Goal: Task Accomplishment & Management: Complete application form

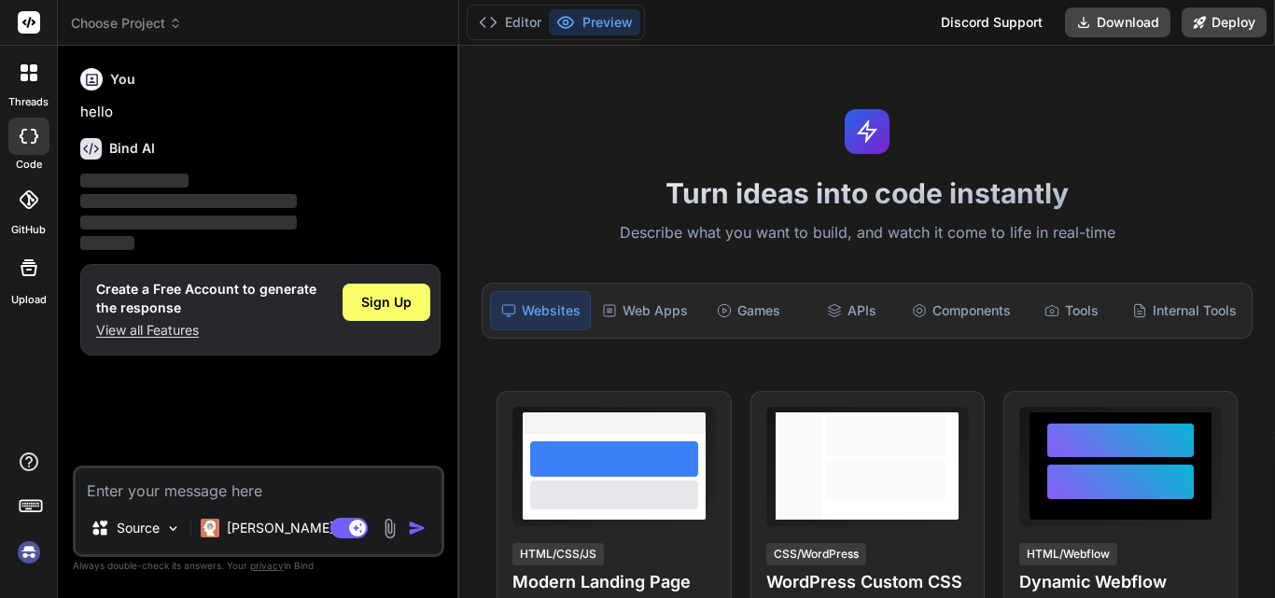
click at [194, 473] on textarea at bounding box center [259, 486] width 366 height 34
type textarea "x"
type textarea "yt"
type textarea "x"
type textarea "yth"
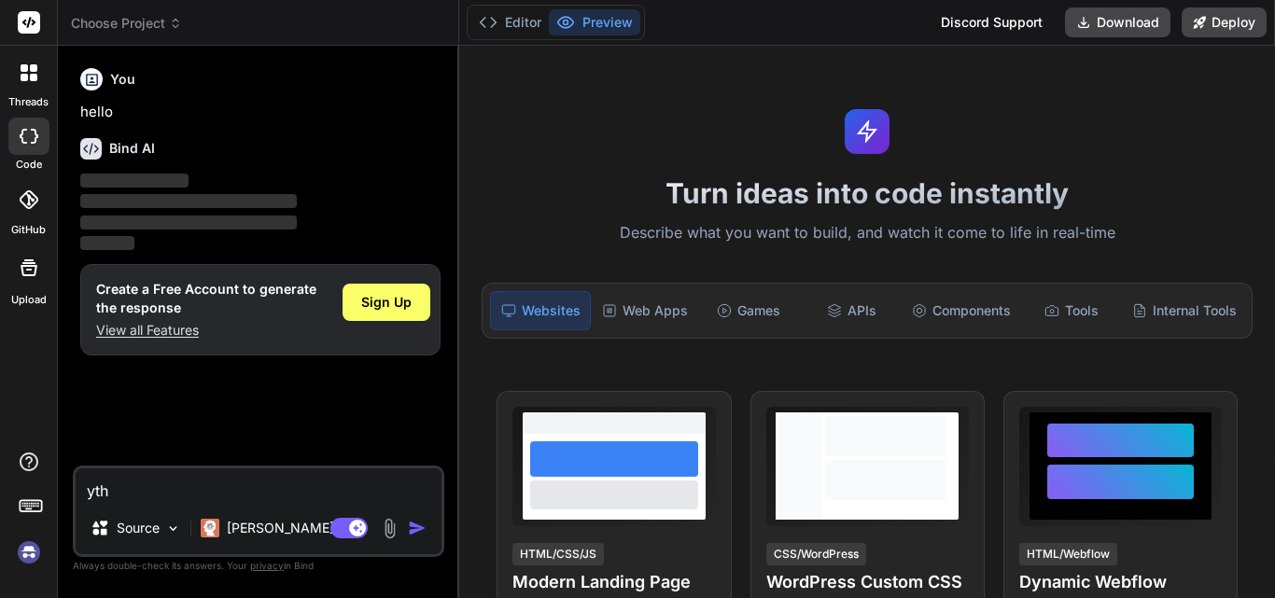
type textarea "x"
type textarea "yth"
click at [169, 321] on p "View all Features" at bounding box center [206, 330] width 220 height 19
click at [406, 302] on span "Sign Up" at bounding box center [386, 302] width 50 height 19
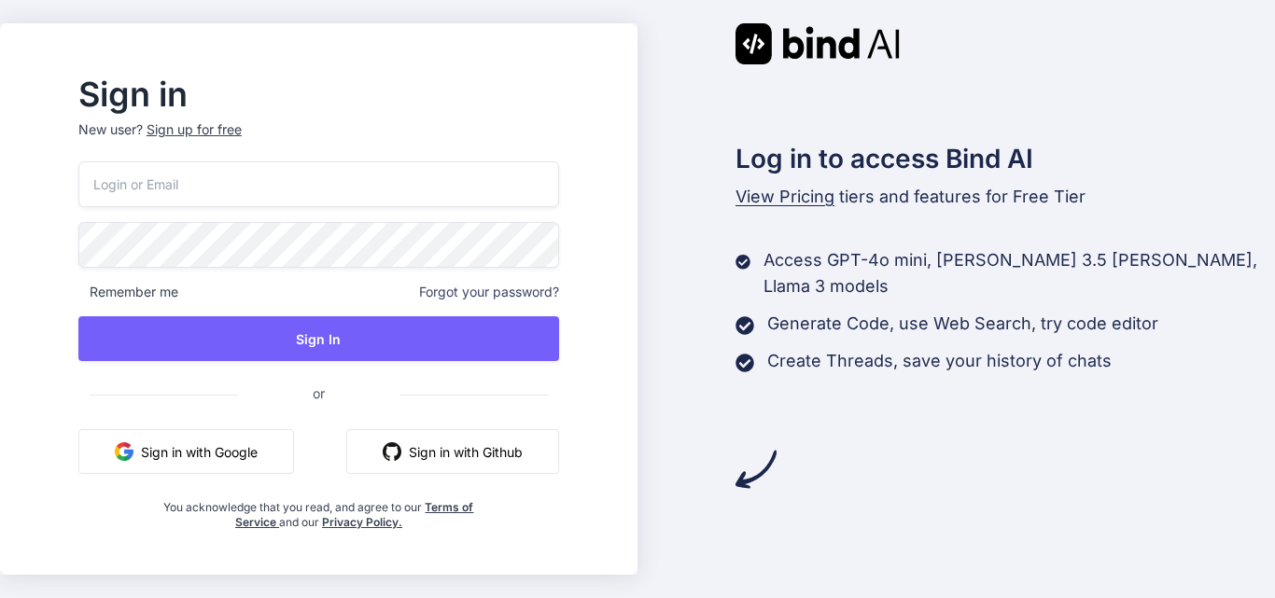
click at [319, 175] on input "email" at bounding box center [318, 184] width 481 height 46
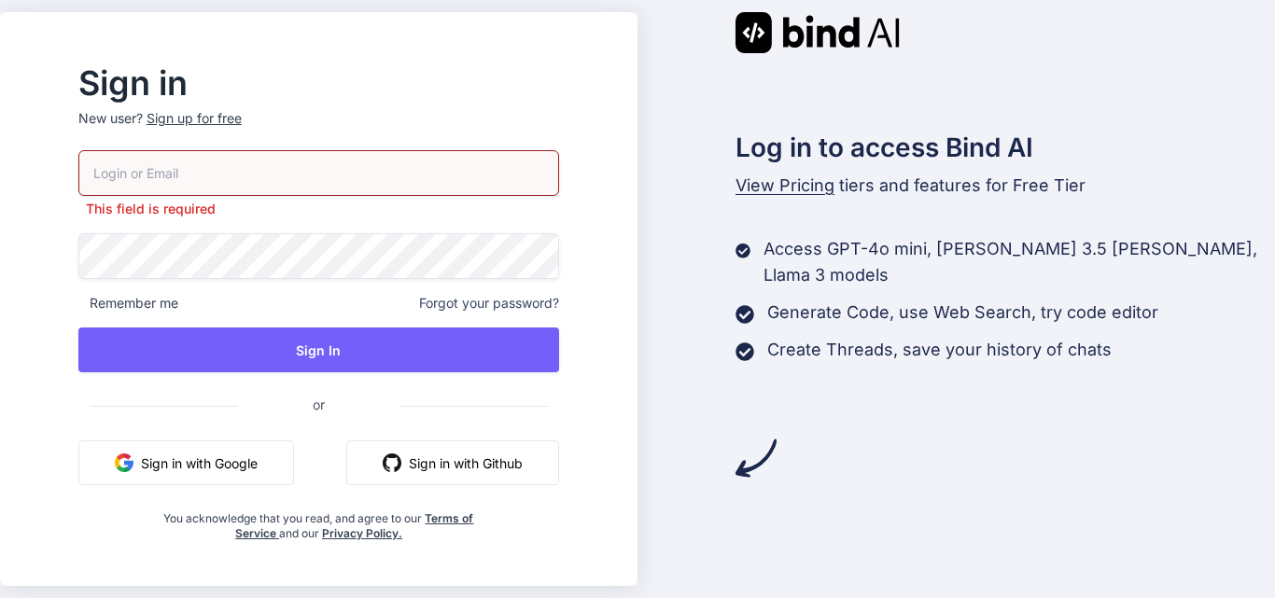
click at [240, 129] on p "New user? Sign up for free" at bounding box center [318, 129] width 481 height 41
click at [212, 178] on input "email" at bounding box center [318, 173] width 481 height 46
click at [214, 170] on input "prachidhiman@gmail.com" at bounding box center [318, 173] width 481 height 46
type input "prachidhiman0907@gmail.com"
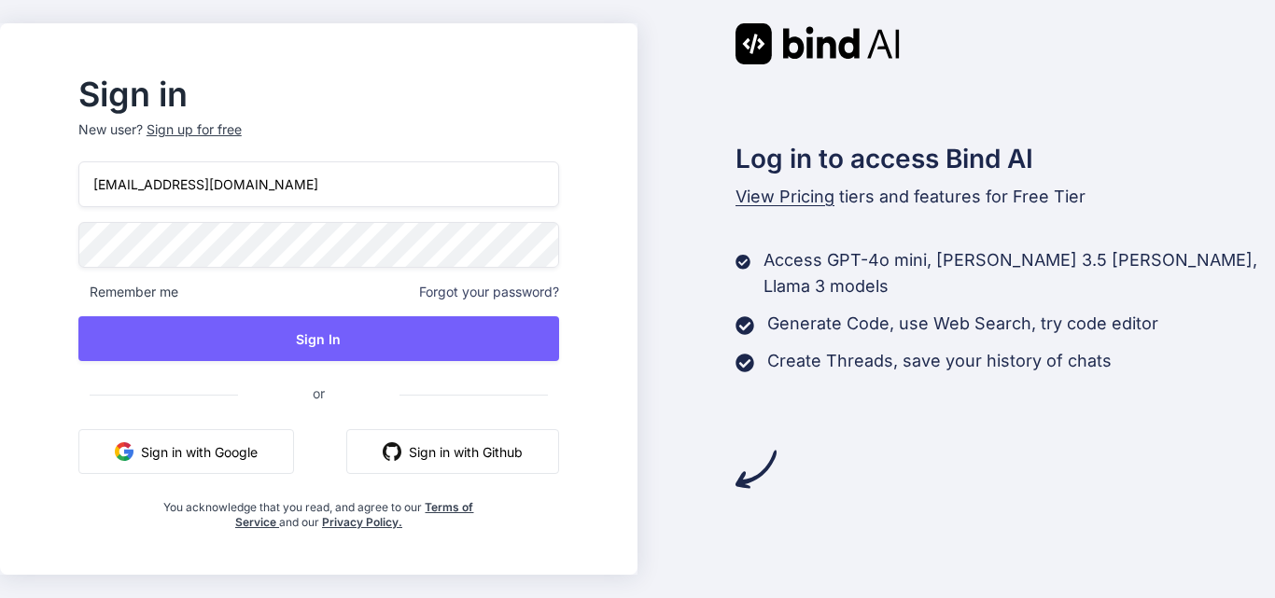
click at [153, 129] on p "New user? Sign up for free" at bounding box center [318, 140] width 481 height 41
click at [194, 127] on div "Sign up for free" at bounding box center [194, 129] width 95 height 19
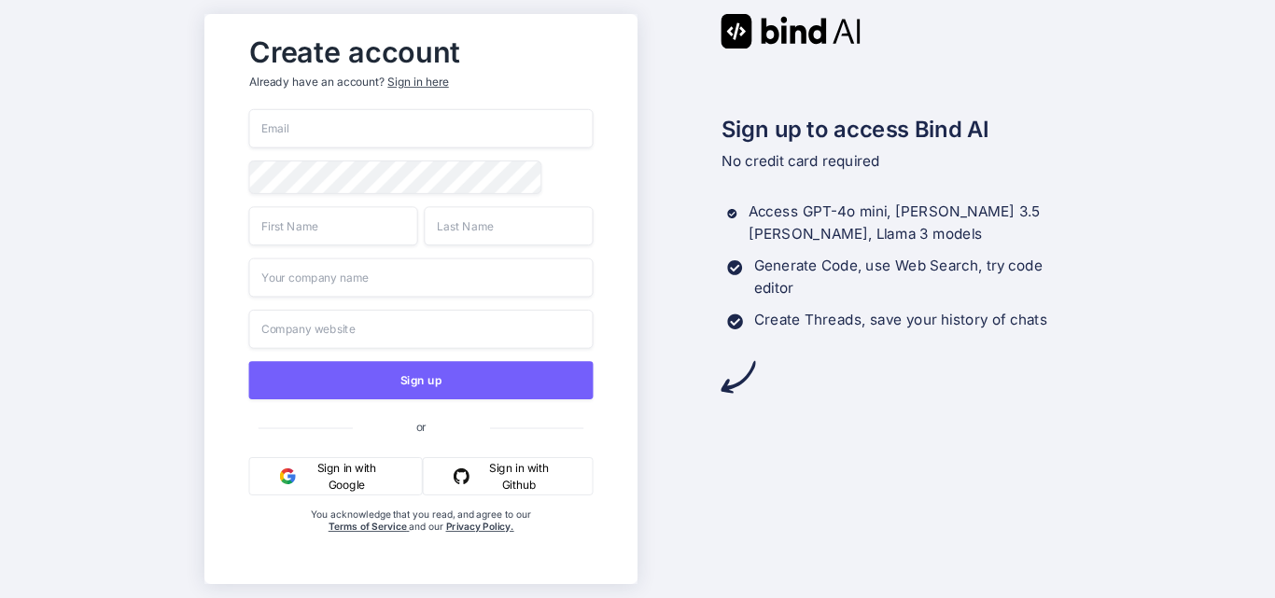
click at [293, 123] on input "email" at bounding box center [420, 128] width 344 height 39
type input "p"
type input "P"
type input "prachidhiman0907@gmail.com"
click at [316, 232] on input "text" at bounding box center [332, 225] width 169 height 39
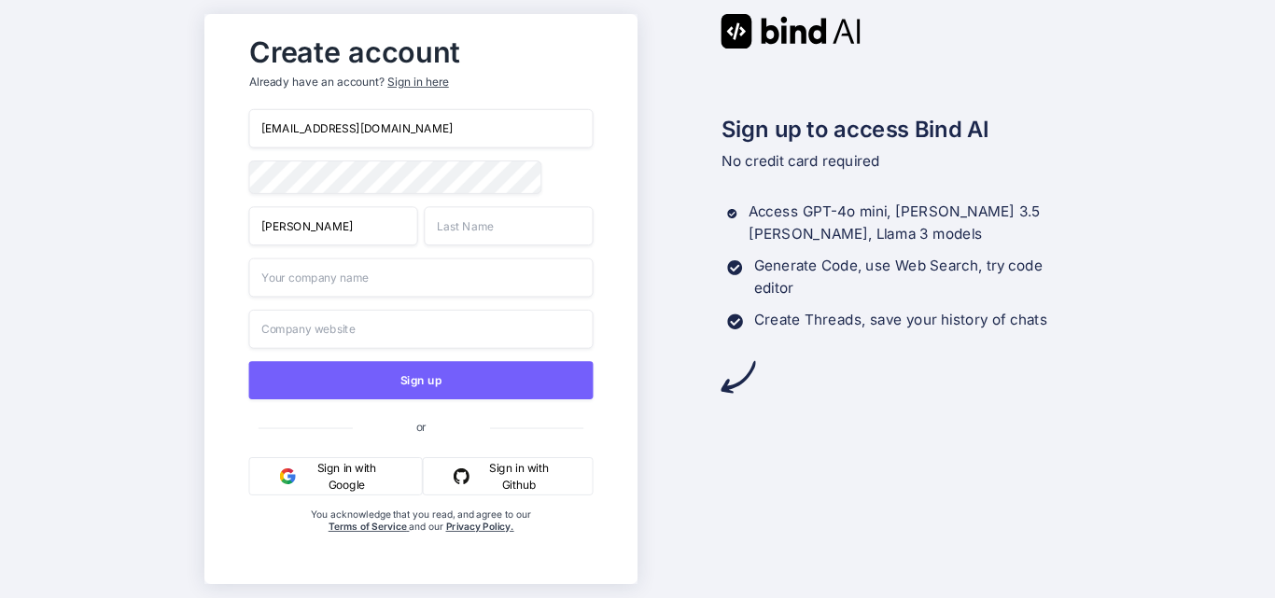
type input "Prachi"
type input "Dhiman"
type input "abc"
click at [332, 337] on input "text" at bounding box center [420, 329] width 344 height 39
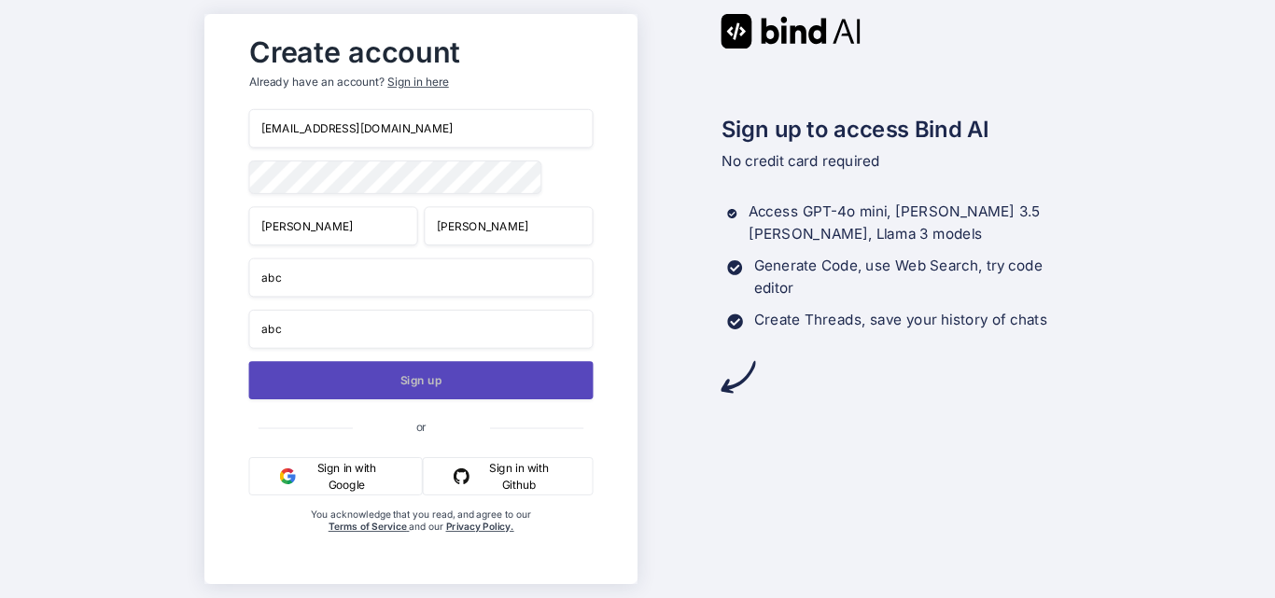
type input "abc"
click at [379, 373] on button "Sign up" at bounding box center [420, 380] width 344 height 38
click at [414, 391] on button "Sign up" at bounding box center [420, 380] width 344 height 38
